Goal: Transaction & Acquisition: Purchase product/service

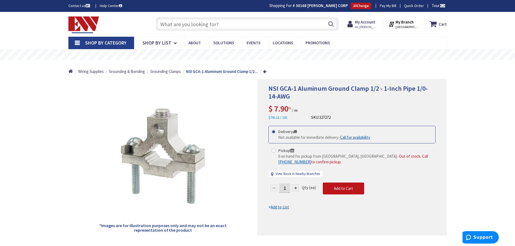
drag, startPoint x: 0, startPoint y: 0, endPoint x: 217, endPoint y: 26, distance: 218.6
click at [217, 26] on input "text" at bounding box center [247, 24] width 182 height 14
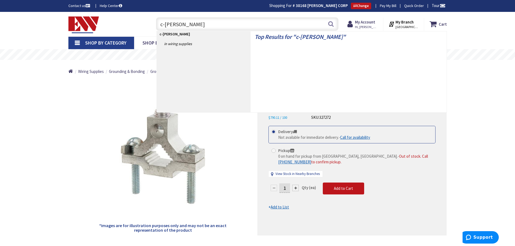
type input "c-crimp"
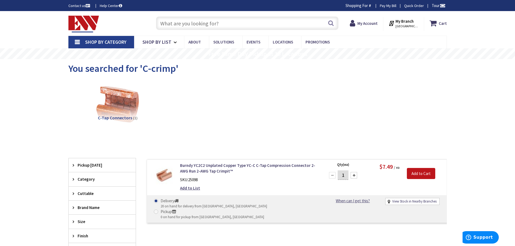
type input "[GEOGRAPHIC_DATA], [GEOGRAPHIC_DATA]"
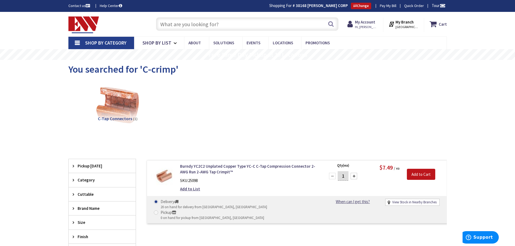
click at [220, 23] on input "text" at bounding box center [247, 24] width 182 height 14
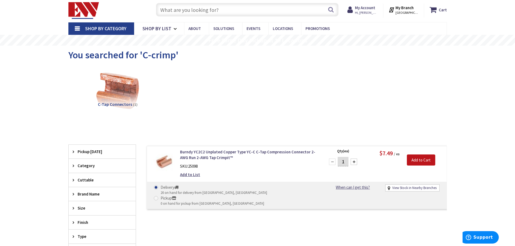
scroll to position [27, 0]
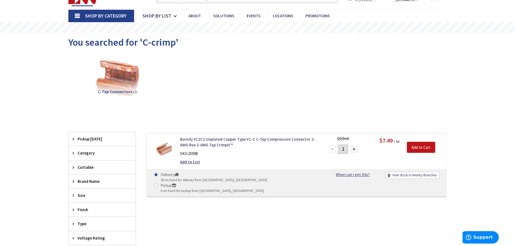
click at [186, 142] on link "Burndy YC2C2 Unplated Copper Type YC-C C-Tap Compression Connector 2-AWG Run 2-…" at bounding box center [249, 142] width 138 height 12
click at [167, 149] on img at bounding box center [163, 148] width 25 height 25
